Goal: Task Accomplishment & Management: Complete application form

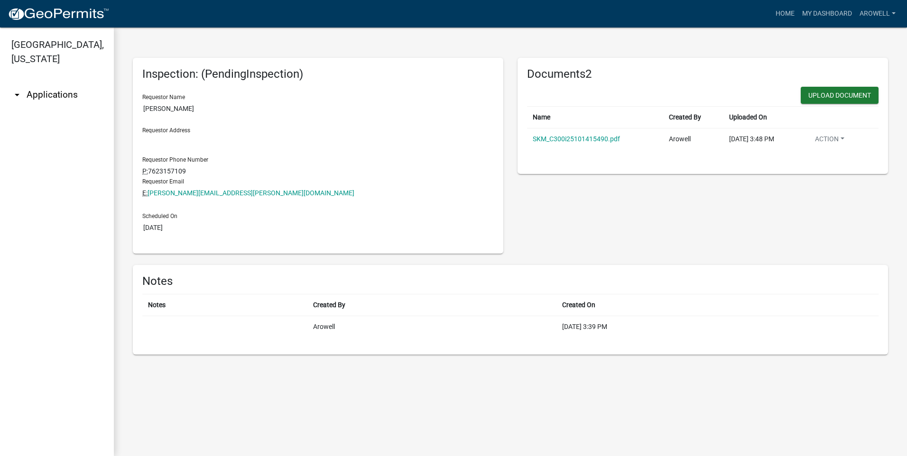
click at [53, 97] on link "arrow_drop_down Applications" at bounding box center [57, 94] width 114 height 23
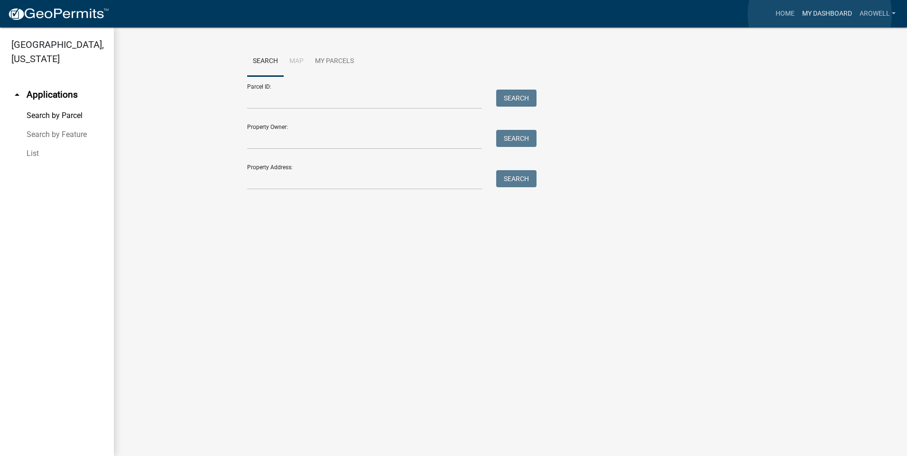
click at [820, 14] on link "My Dashboard" at bounding box center [826, 14] width 57 height 18
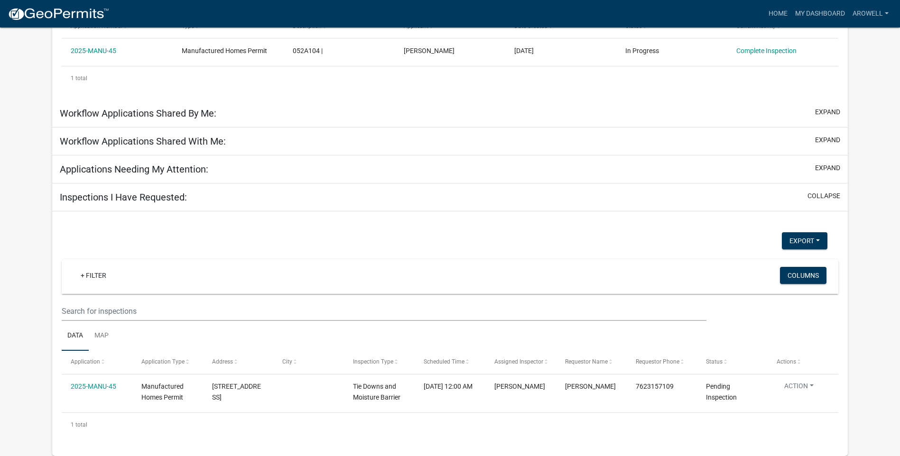
scroll to position [197, 0]
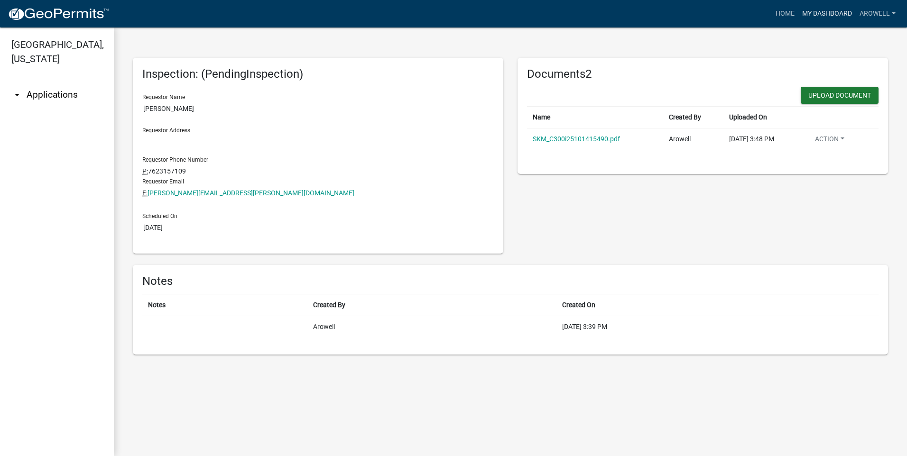
click at [840, 9] on link "My Dashboard" at bounding box center [826, 14] width 57 height 18
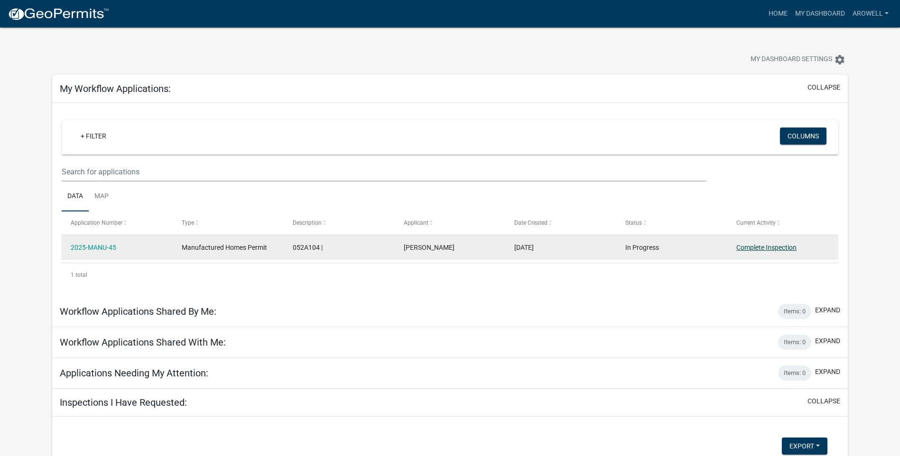
click at [768, 249] on link "Complete Inspection" at bounding box center [766, 248] width 60 height 8
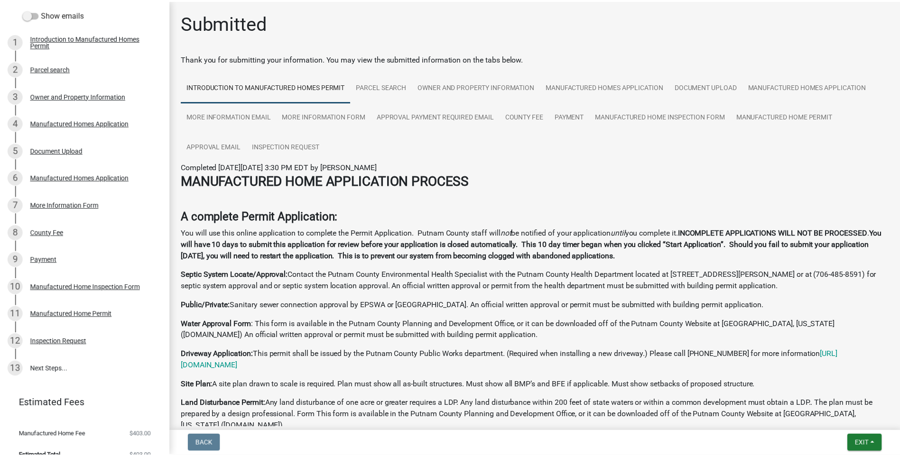
scroll to position [161, 0]
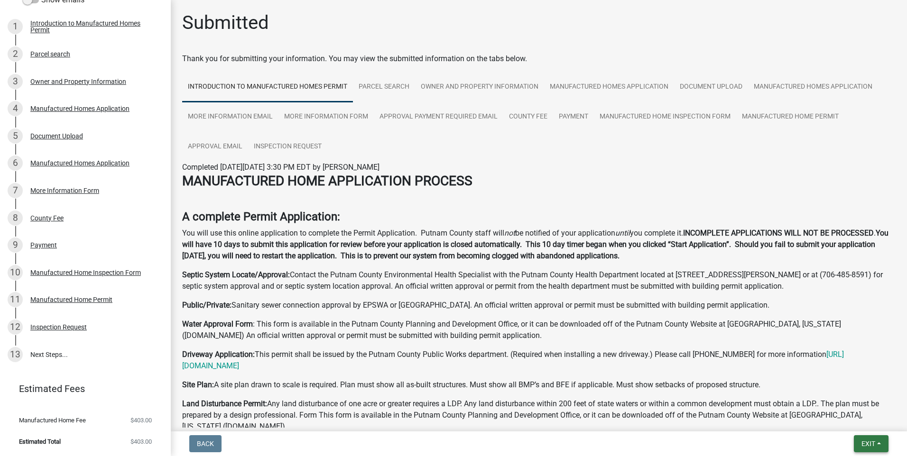
click at [868, 444] on span "Exit" at bounding box center [868, 444] width 14 height 8
click at [851, 421] on button "Save & Exit" at bounding box center [850, 419] width 76 height 23
